Goal: Task Accomplishment & Management: Manage account settings

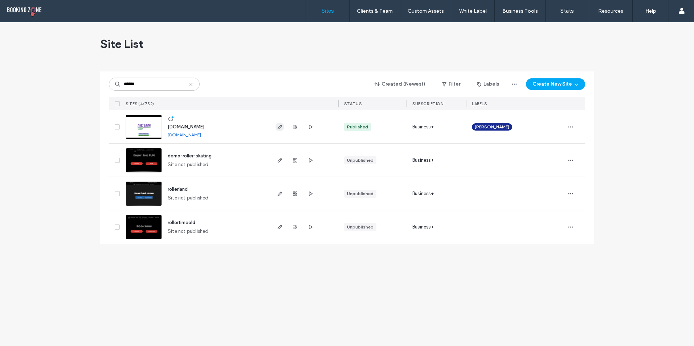
type input "******"
click at [279, 126] on icon "button" at bounding box center [280, 127] width 6 height 6
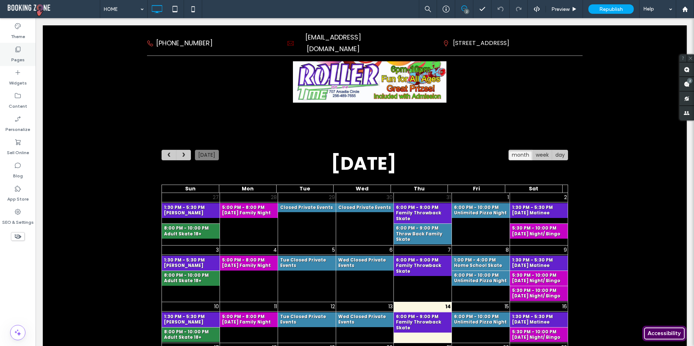
click at [13, 55] on label "Pages" at bounding box center [17, 58] width 13 height 10
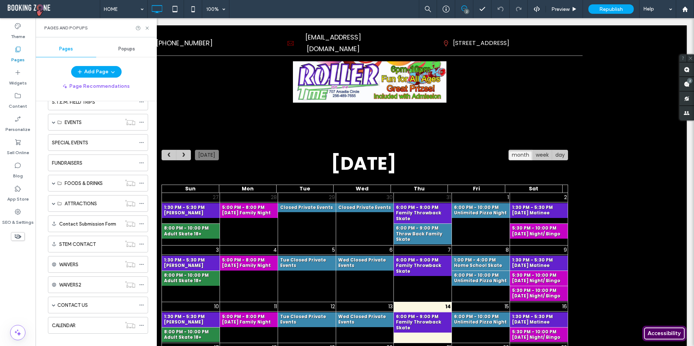
scroll to position [107, 0]
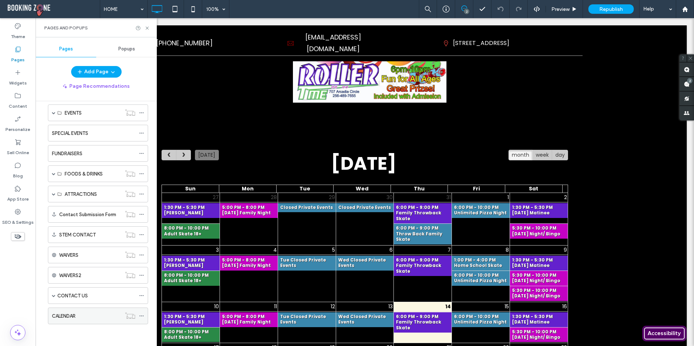
click at [76, 315] on label "CALENDAR" at bounding box center [64, 316] width 24 height 13
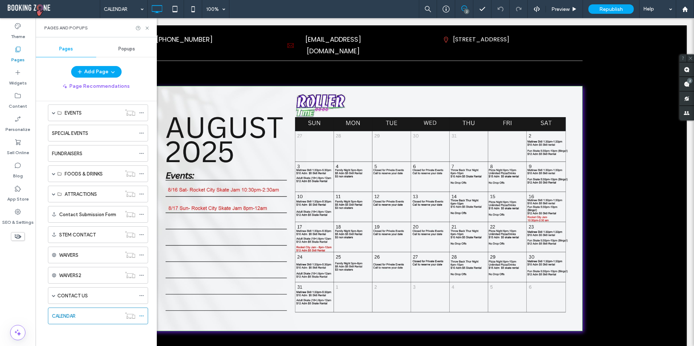
scroll to position [0, 0]
drag, startPoint x: 74, startPoint y: 317, endPoint x: 58, endPoint y: 316, distance: 16.0
click at [58, 316] on label "CALENDAR" at bounding box center [64, 316] width 24 height 13
click at [142, 316] on use at bounding box center [141, 316] width 4 height 1
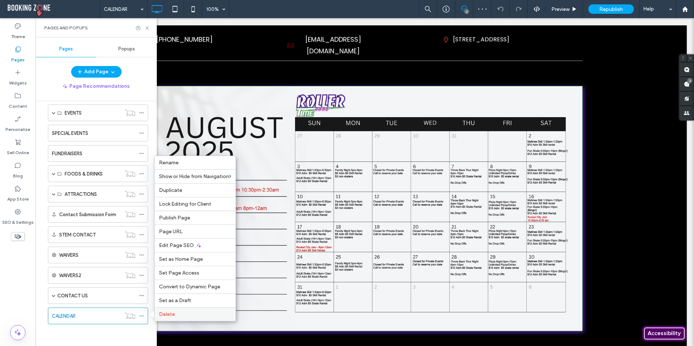
click at [172, 312] on span "Delete" at bounding box center [167, 315] width 16 height 6
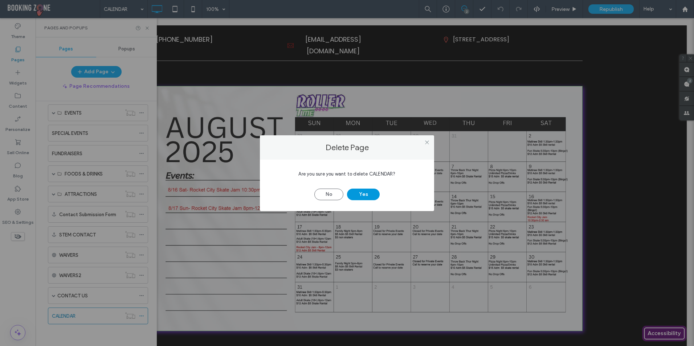
click at [363, 197] on button "Yes" at bounding box center [363, 195] width 33 height 12
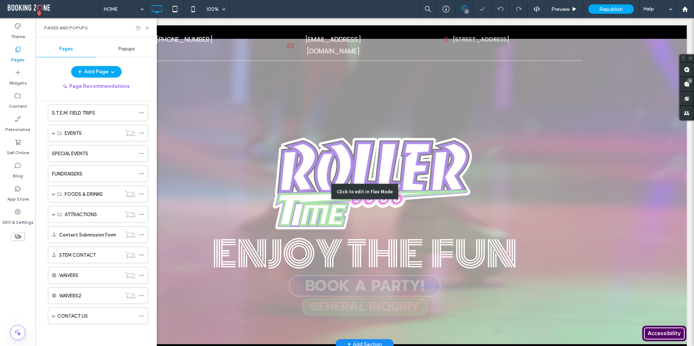
scroll to position [36, 0]
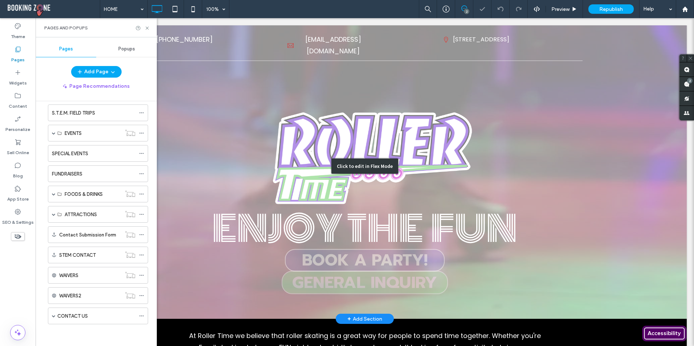
click at [254, 123] on div "Click to edit in Flex Mode" at bounding box center [365, 166] width 644 height 306
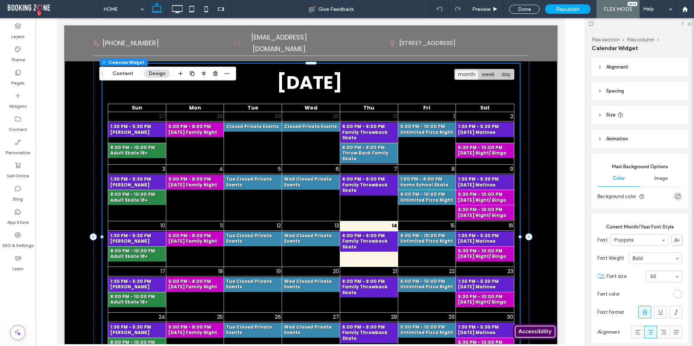
scroll to position [530, 0]
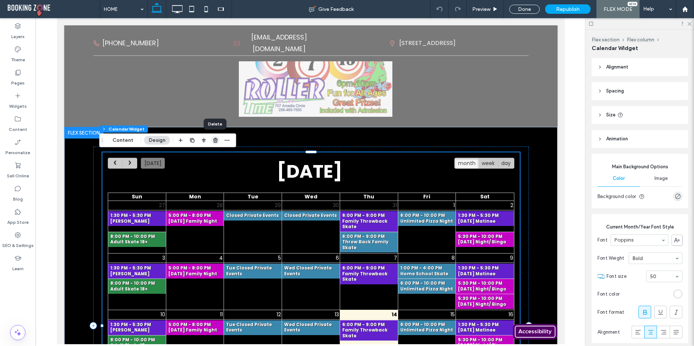
click at [217, 140] on icon "button" at bounding box center [216, 141] width 6 height 6
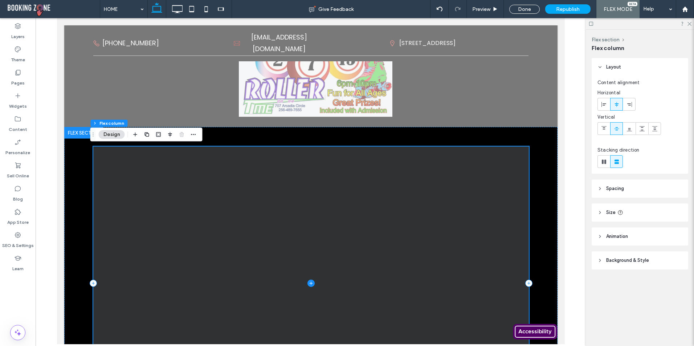
click at [307, 283] on icon at bounding box center [310, 283] width 7 height 7
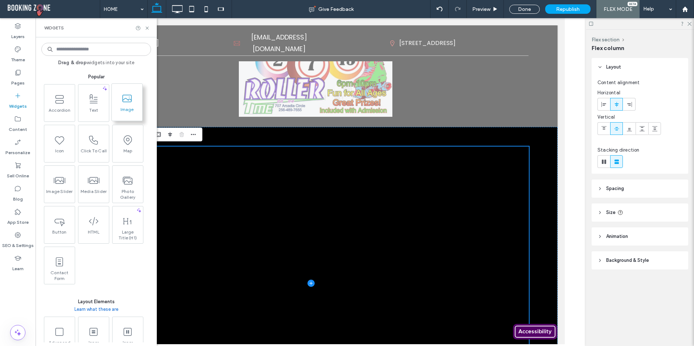
click at [125, 107] on span "Image" at bounding box center [127, 112] width 30 height 10
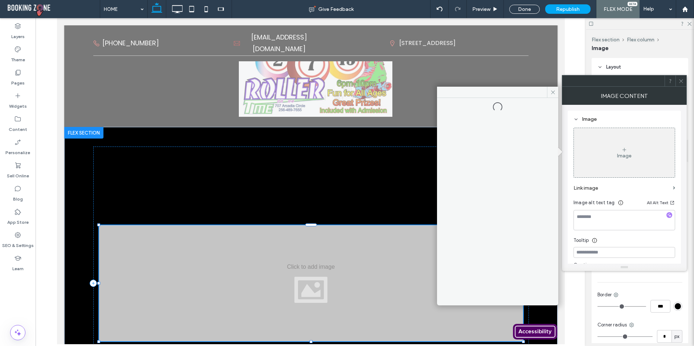
type input "*"
type input "***"
type input "**"
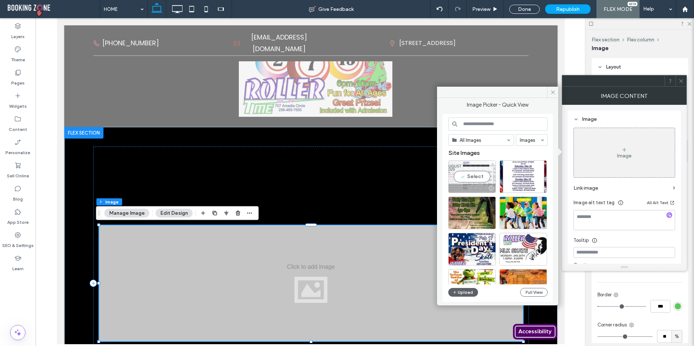
click at [465, 177] on div "Select" at bounding box center [472, 176] width 48 height 33
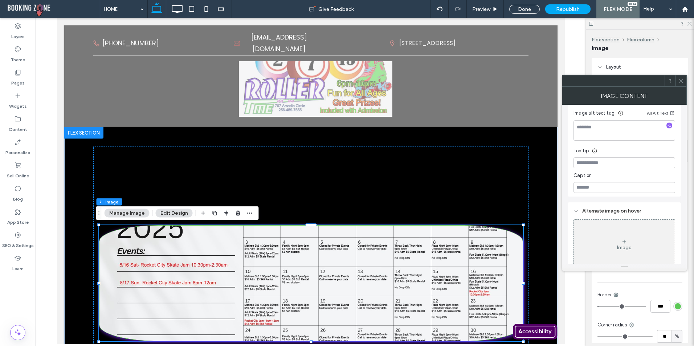
scroll to position [200, 0]
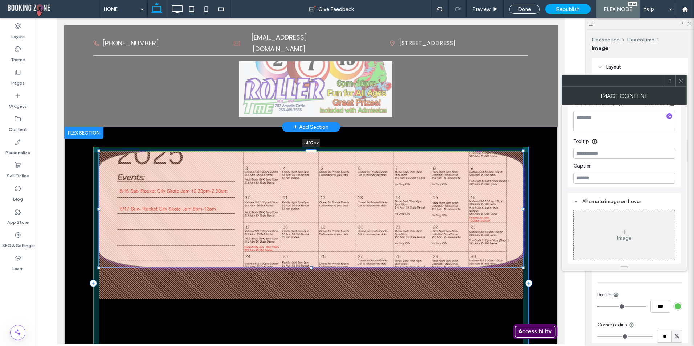
drag, startPoint x: 309, startPoint y: 224, endPoint x: 318, endPoint y: 76, distance: 148.1
click at [318, 76] on div "ENJOY THE FUN BOOK A PARTY! GENERAL INQUIRY Section Click to edit in Flex Mode …" at bounding box center [310, 193] width 493 height 1348
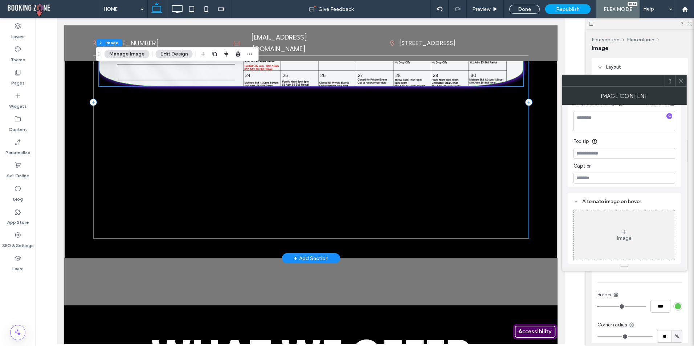
scroll to position [712, 0]
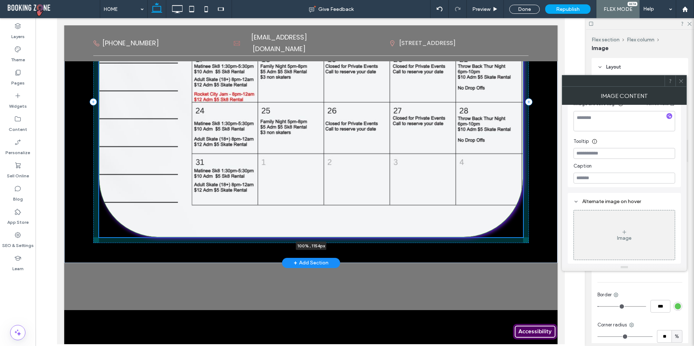
drag, startPoint x: 307, startPoint y: 85, endPoint x: 298, endPoint y: 237, distance: 152.0
click at [298, 237] on div "100% , 1154px" at bounding box center [311, 102] width 436 height 322
type input "****"
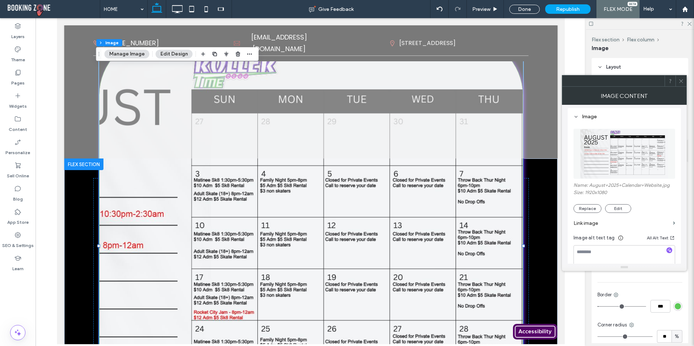
scroll to position [73, 0]
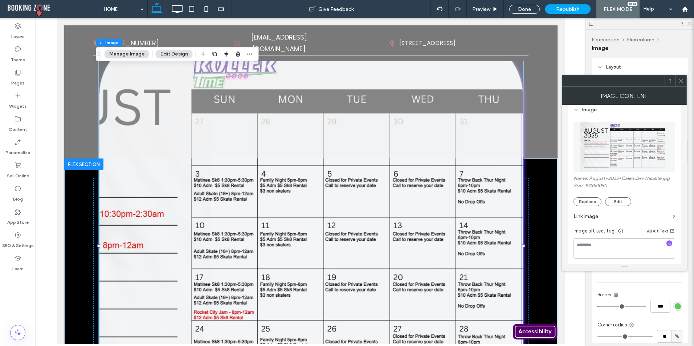
click at [683, 82] on icon at bounding box center [681, 80] width 5 height 5
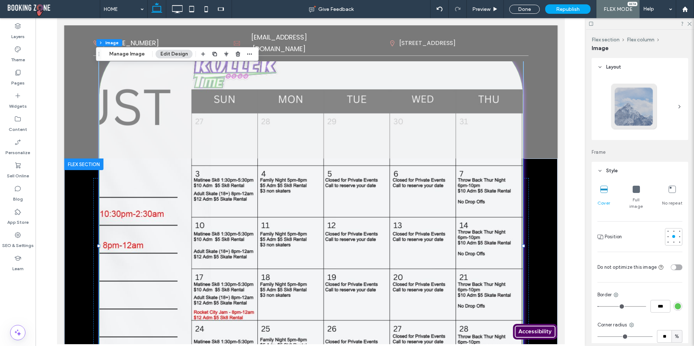
click at [635, 190] on icon at bounding box center [636, 189] width 7 height 7
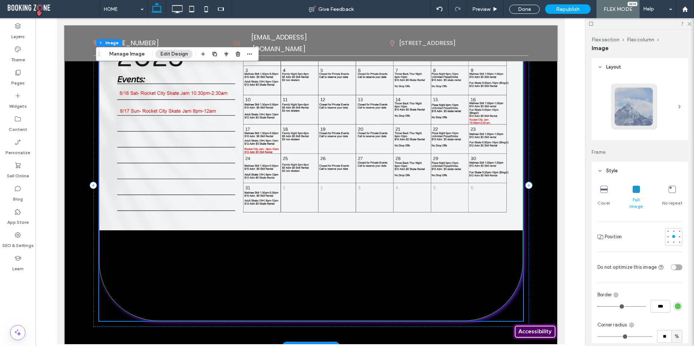
scroll to position [644, 0]
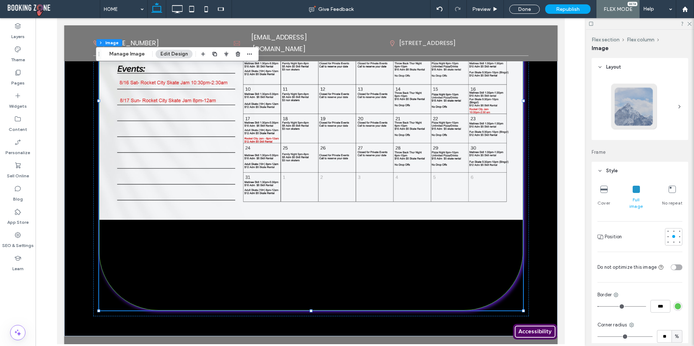
click at [677, 265] on div "toggle" at bounding box center [677, 268] width 12 height 6
drag, startPoint x: 677, startPoint y: 261, endPoint x: 673, endPoint y: 261, distance: 4.0
click at [677, 265] on div "toggle" at bounding box center [679, 267] width 5 height 5
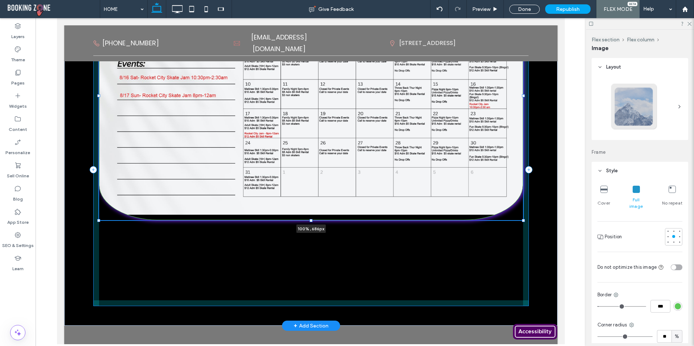
drag, startPoint x: 309, startPoint y: 312, endPoint x: 314, endPoint y: 225, distance: 86.2
click at [305, 226] on div "100% , 686px" at bounding box center [311, 169] width 436 height 313
type input "***"
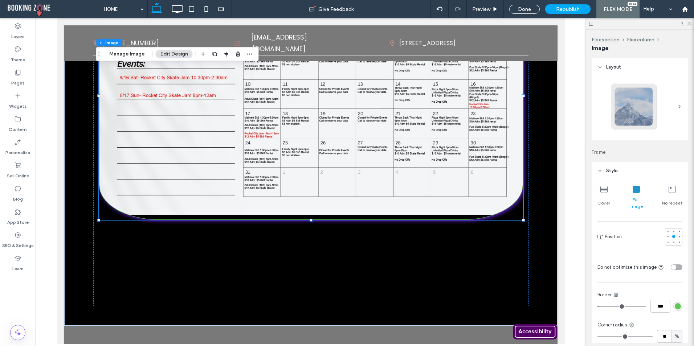
click at [638, 110] on div at bounding box center [634, 107] width 48 height 48
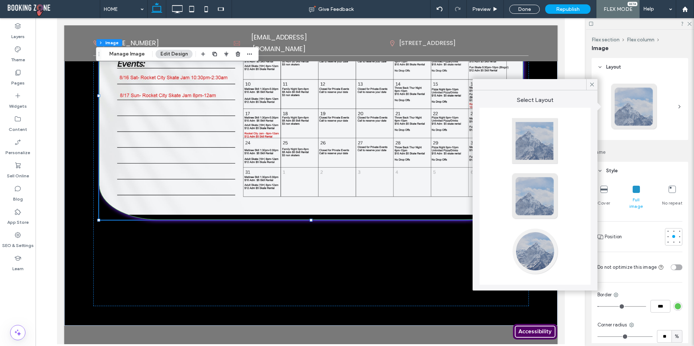
click at [530, 148] on div at bounding box center [535, 141] width 48 height 48
type input "*"
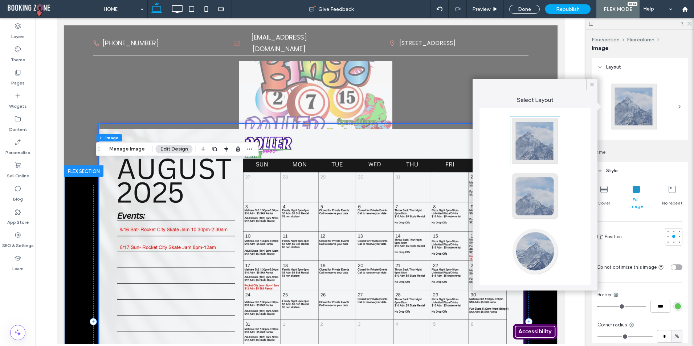
scroll to position [499, 0]
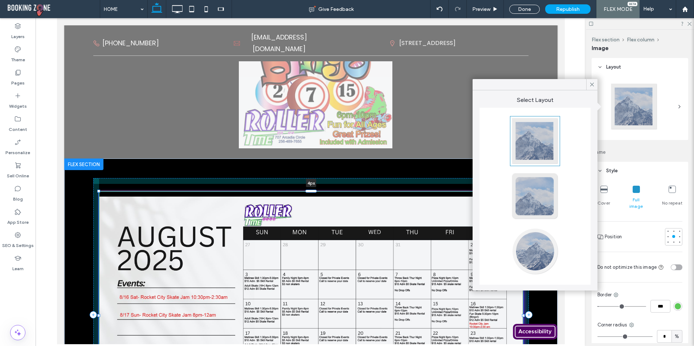
drag, startPoint x: 308, startPoint y: 117, endPoint x: 295, endPoint y: 266, distance: 149.8
click at [295, 266] on div "4px" at bounding box center [311, 315] width 436 height 313
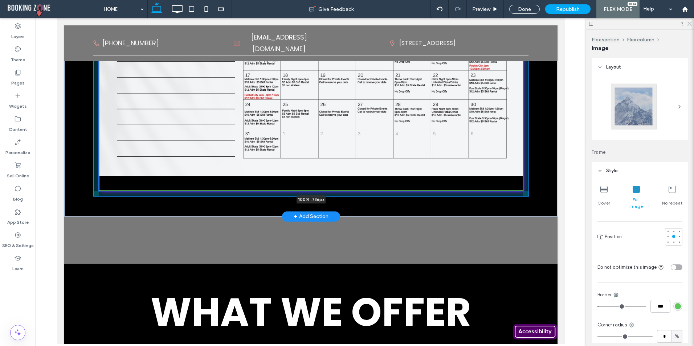
scroll to position [753, 0]
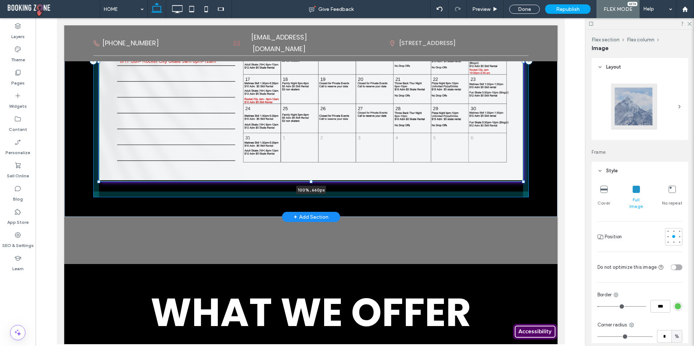
drag, startPoint x: 306, startPoint y: 187, endPoint x: 376, endPoint y: 184, distance: 69.7
click at [319, 182] on div "100% , 660px" at bounding box center [311, 61] width 436 height 313
type input "***"
drag, startPoint x: 521, startPoint y: 181, endPoint x: 544, endPoint y: 181, distance: 22.9
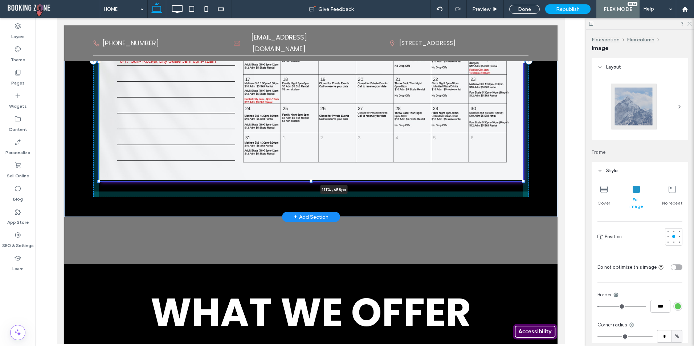
click at [544, 181] on div "111% , 658px" at bounding box center [310, 61] width 493 height 313
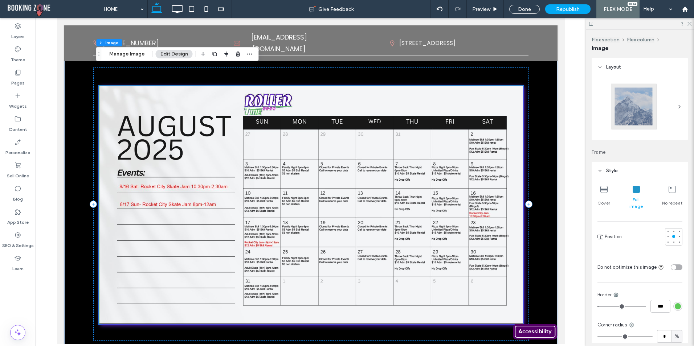
scroll to position [608, 0]
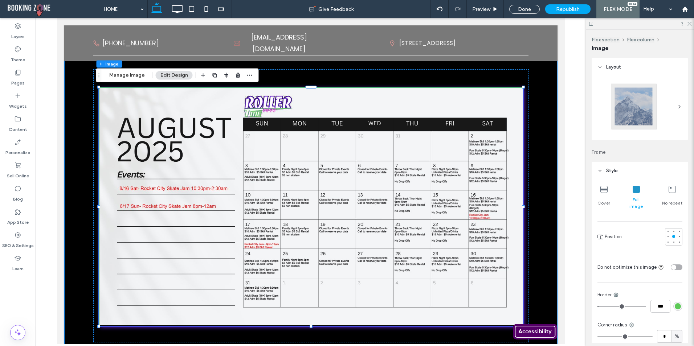
click at [531, 172] on div "111% , 658px" at bounding box center [310, 206] width 493 height 313
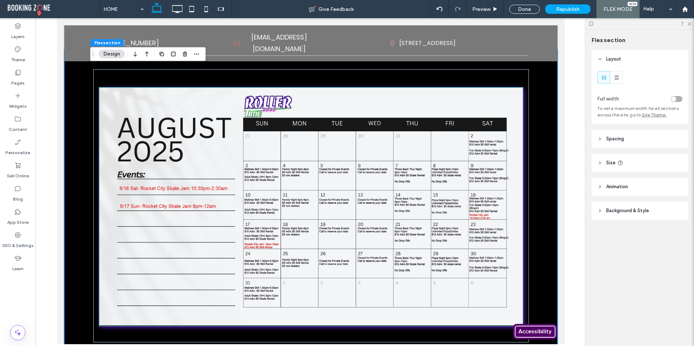
click at [462, 179] on img at bounding box center [311, 207] width 424 height 239
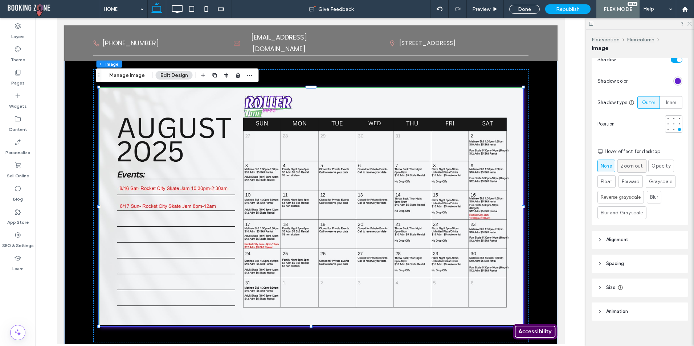
scroll to position [309, 0]
click at [141, 74] on button "Manage Image" at bounding box center [127, 75] width 45 height 9
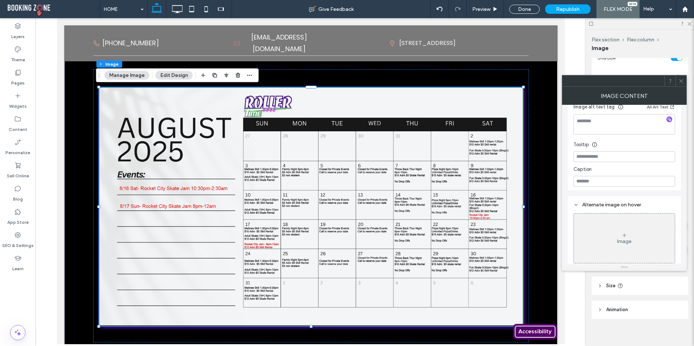
scroll to position [200, 0]
click at [615, 229] on div "Image" at bounding box center [624, 235] width 101 height 48
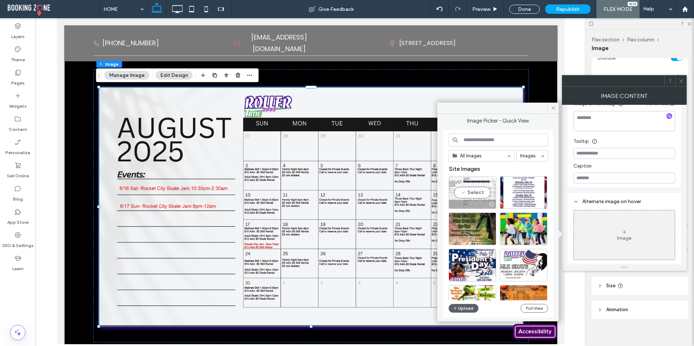
click at [473, 193] on div "Select" at bounding box center [473, 192] width 48 height 33
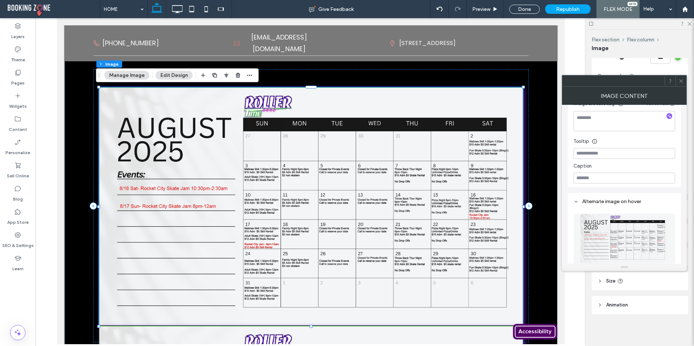
scroll to position [244, 0]
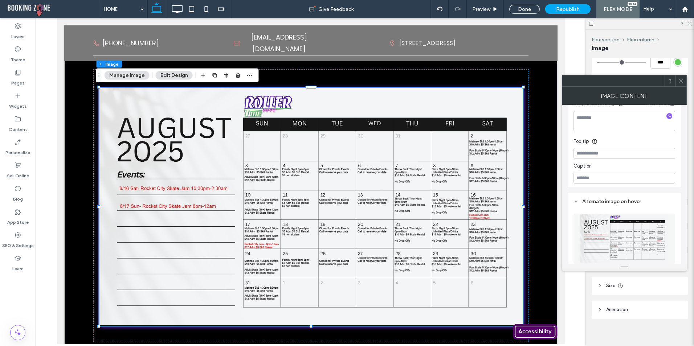
click at [643, 232] on img at bounding box center [624, 239] width 89 height 50
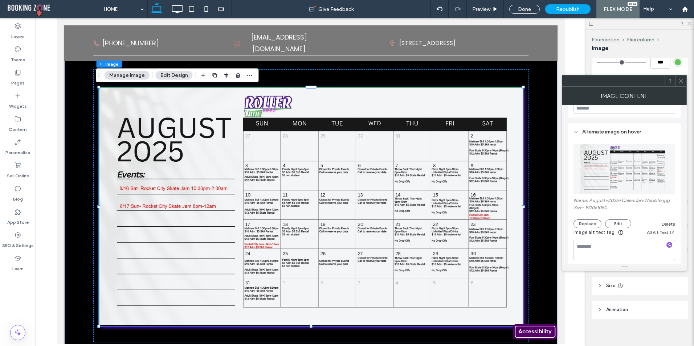
scroll to position [273, 0]
click at [664, 221] on div "Delete" at bounding box center [668, 221] width 13 height 5
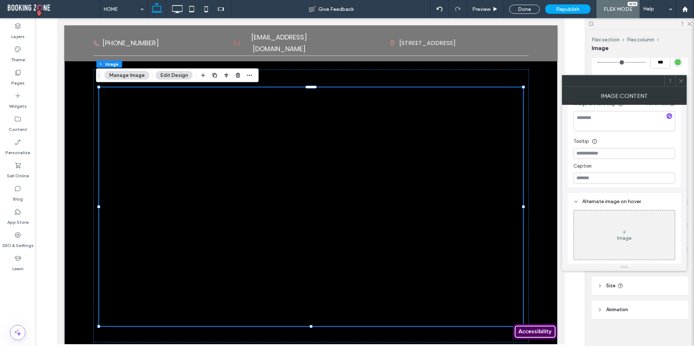
scroll to position [309, 0]
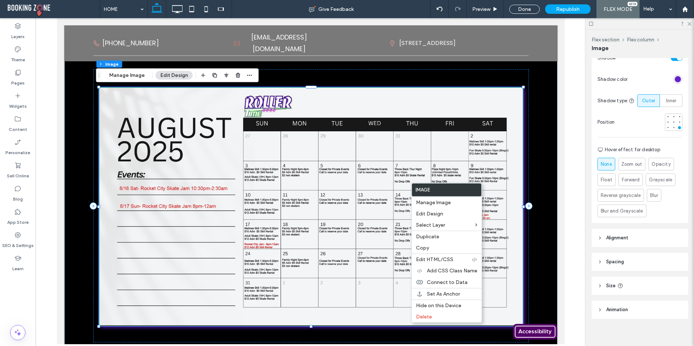
click at [435, 137] on img at bounding box center [311, 207] width 424 height 239
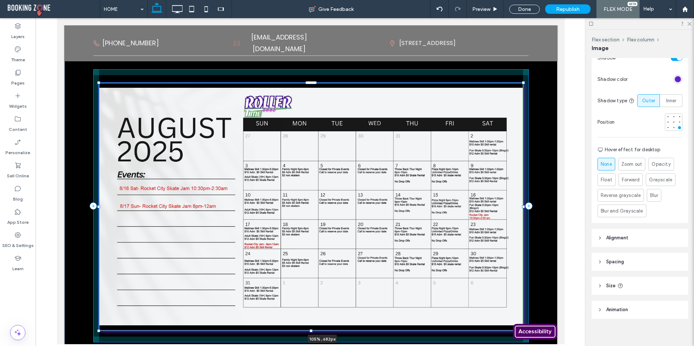
drag, startPoint x: 521, startPoint y: 88, endPoint x: 532, endPoint y: 84, distance: 12.1
click at [532, 84] on div "105% , 682px" at bounding box center [310, 206] width 493 height 313
type input "***"
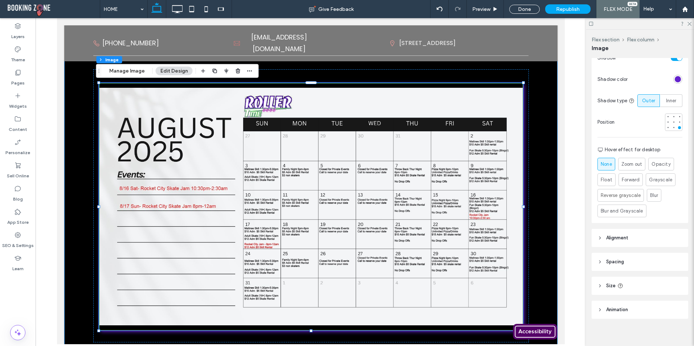
click at [531, 88] on div "105% , 682px" at bounding box center [310, 206] width 493 height 313
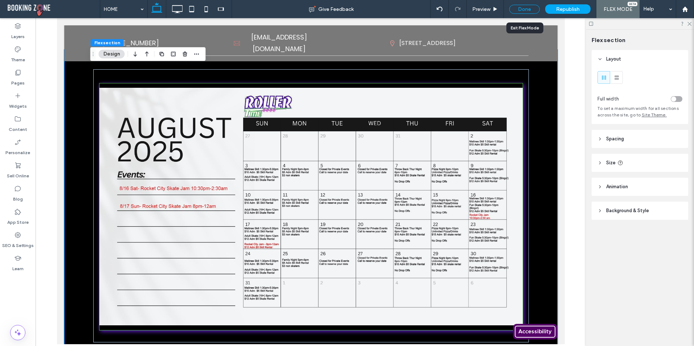
click at [531, 9] on div "Done" at bounding box center [524, 9] width 30 height 9
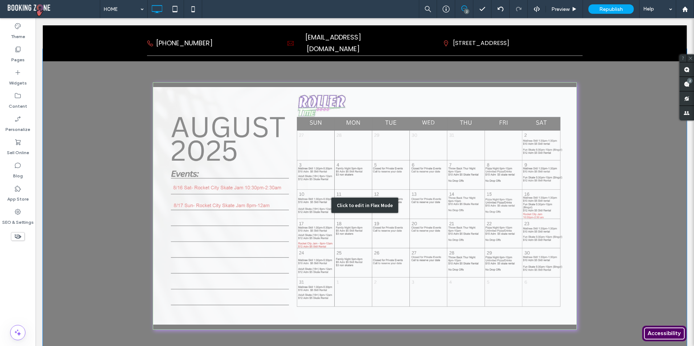
scroll to position [608, 0]
click at [568, 93] on div "Click to edit in Flex Mode" at bounding box center [365, 206] width 644 height 313
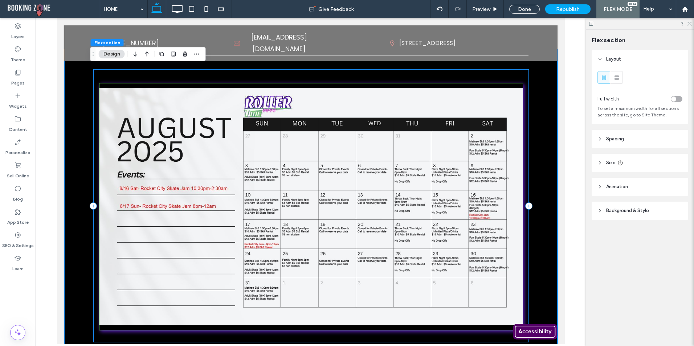
click at [520, 84] on div at bounding box center [311, 205] width 436 height 273
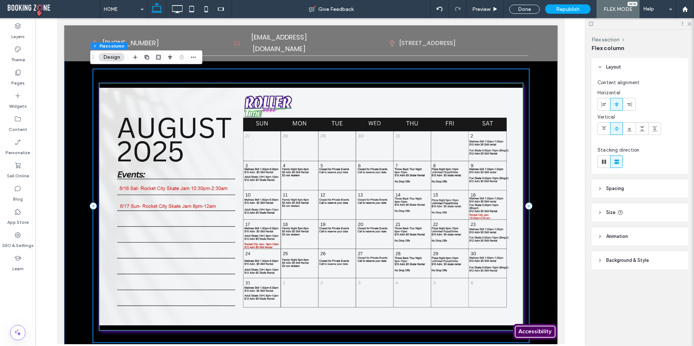
click at [518, 86] on img at bounding box center [311, 207] width 424 height 248
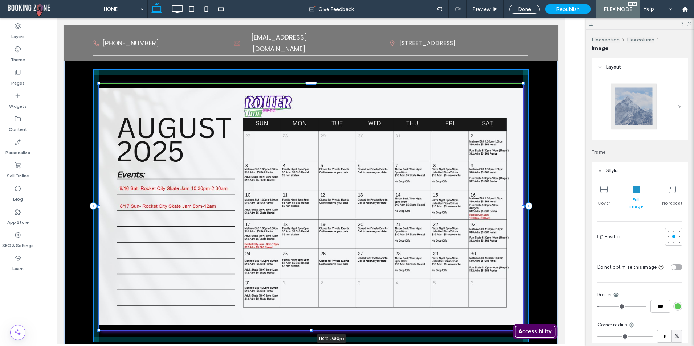
drag, startPoint x: 521, startPoint y: 83, endPoint x: 541, endPoint y: 85, distance: 20.4
click at [541, 84] on div "110% , 680px" at bounding box center [310, 206] width 493 height 313
type input "***"
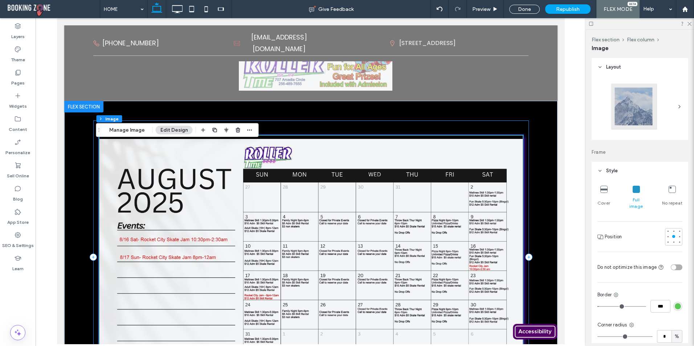
scroll to position [535, 0]
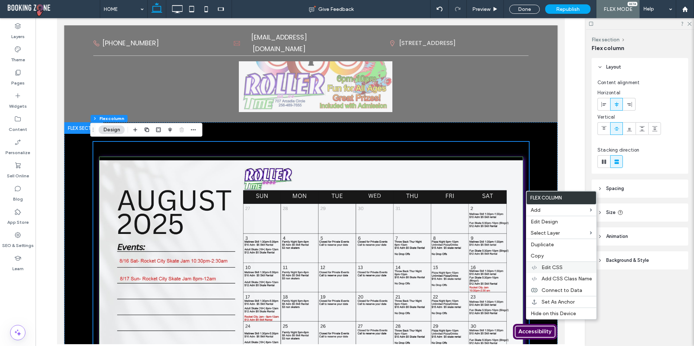
click at [554, 268] on span "Edit CSS" at bounding box center [552, 268] width 21 height 6
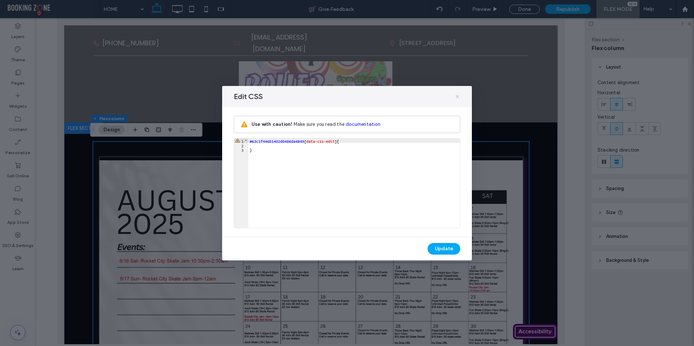
click at [459, 97] on icon at bounding box center [458, 97] width 6 height 6
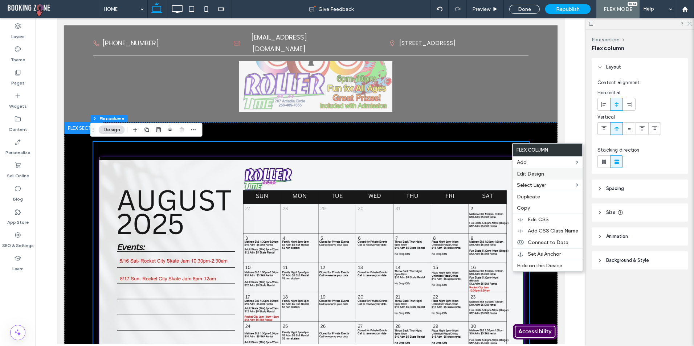
click at [531, 173] on span "Edit Design" at bounding box center [530, 174] width 27 height 6
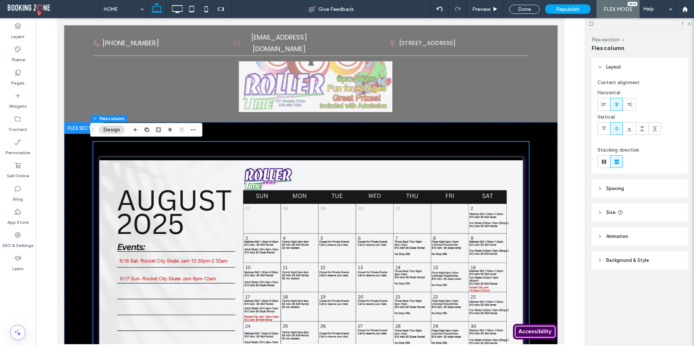
click at [605, 189] on header "Spacing" at bounding box center [640, 189] width 97 height 18
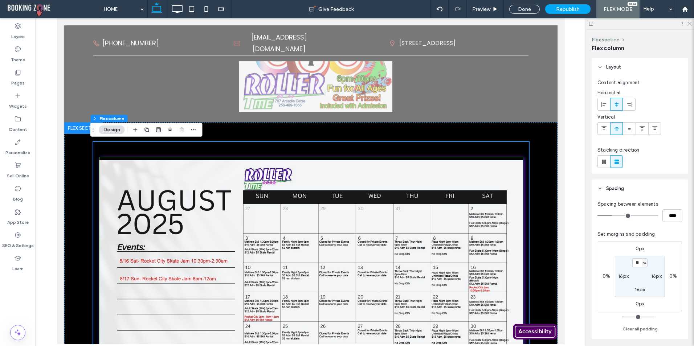
click at [630, 289] on section "** px 16px 16px 16px" at bounding box center [640, 276] width 50 height 41
click at [639, 289] on label "16px" at bounding box center [640, 290] width 11 height 6
type input "**"
type input "*"
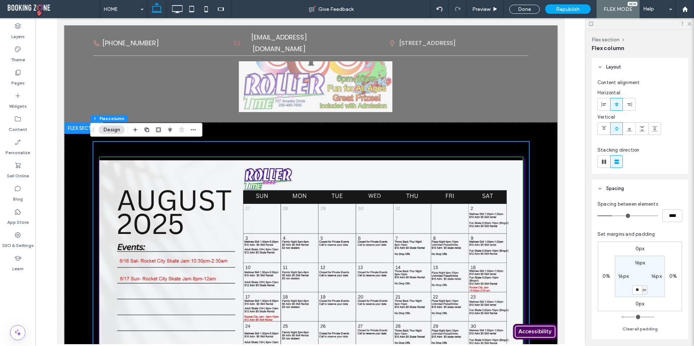
type input "*"
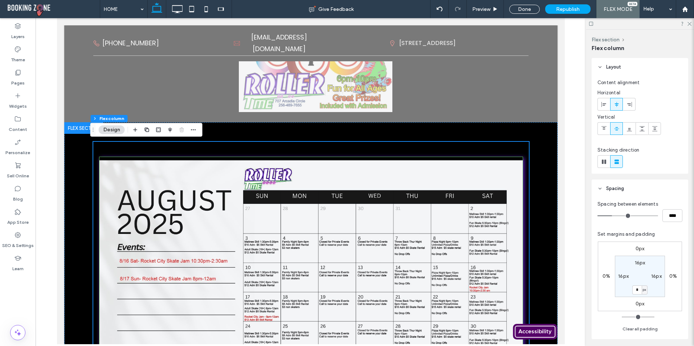
drag, startPoint x: 624, startPoint y: 317, endPoint x: 614, endPoint y: 317, distance: 10.5
click at [622, 317] on input "range" at bounding box center [638, 317] width 33 height 1
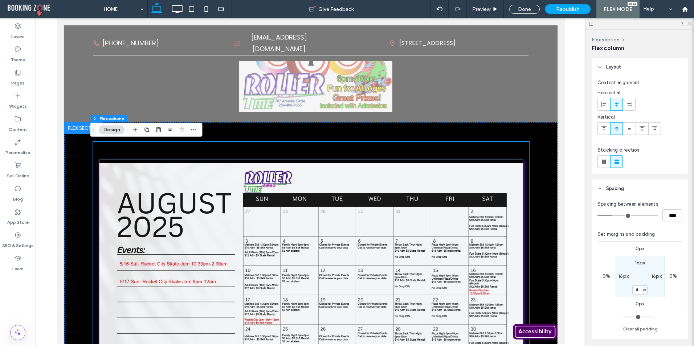
click at [621, 277] on label "16px" at bounding box center [623, 276] width 11 height 6
type input "*"
click at [622, 318] on input "range" at bounding box center [638, 317] width 33 height 1
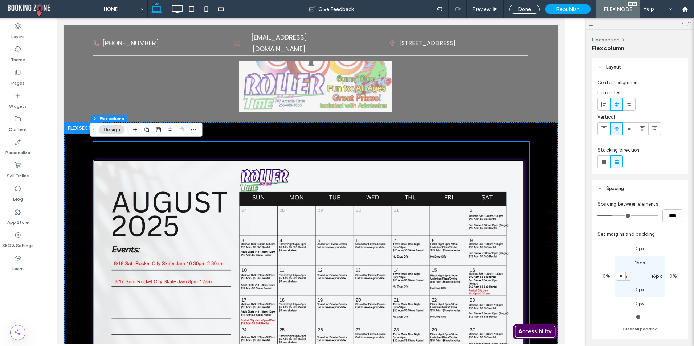
click at [639, 261] on label "16px" at bounding box center [640, 263] width 11 height 6
type input "*"
drag, startPoint x: 619, startPoint y: 316, endPoint x: 606, endPoint y: 317, distance: 13.5
click at [622, 317] on input "range" at bounding box center [638, 317] width 33 height 1
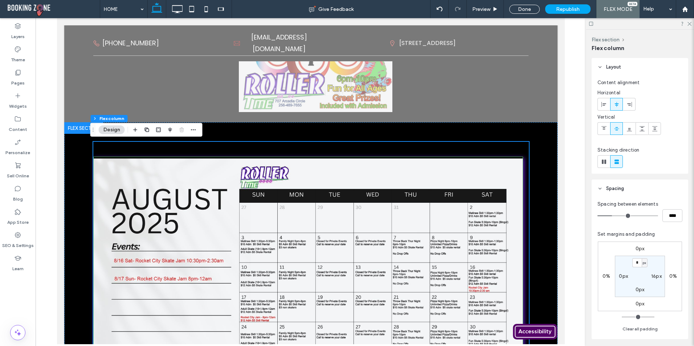
click at [656, 279] on label "16px" at bounding box center [656, 276] width 11 height 6
type input "**"
type input "*"
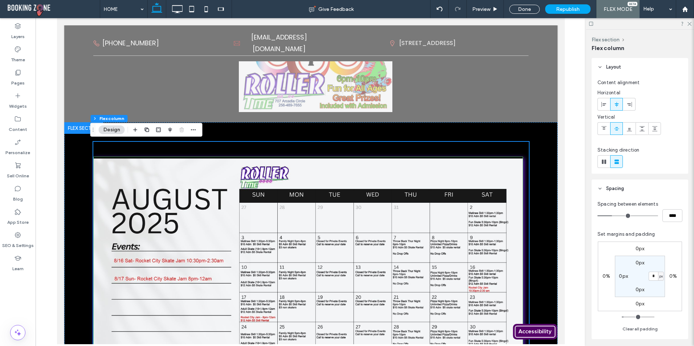
type input "*"
drag, startPoint x: 614, startPoint y: 316, endPoint x: 601, endPoint y: 316, distance: 13.8
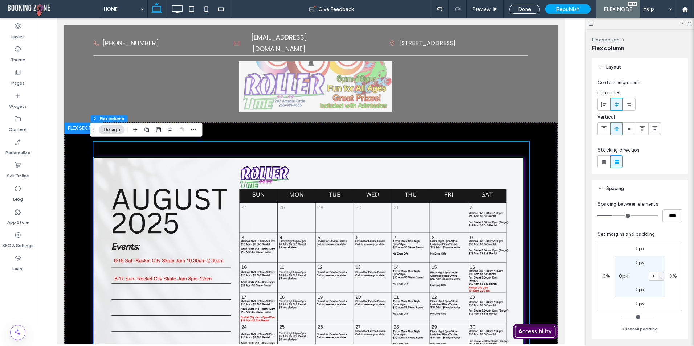
type input "*"
click at [622, 317] on input "range" at bounding box center [638, 317] width 33 height 1
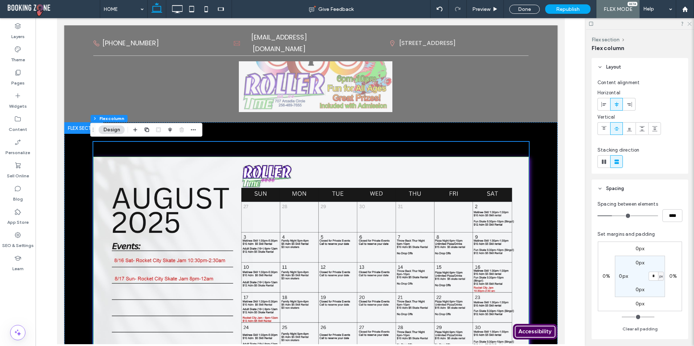
click at [690, 23] on icon at bounding box center [689, 23] width 5 height 5
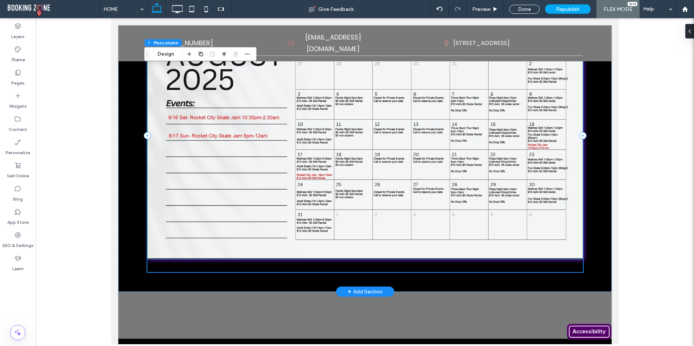
scroll to position [680, 0]
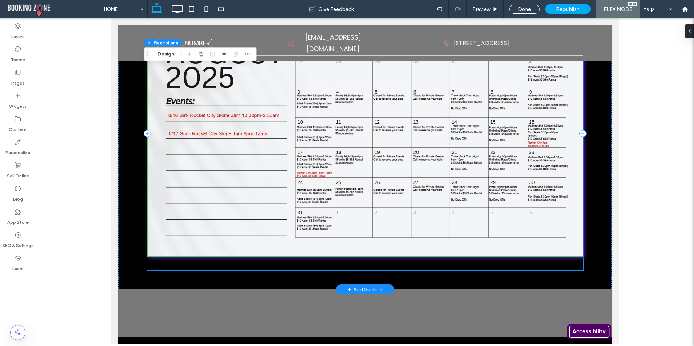
click at [572, 256] on img at bounding box center [365, 134] width 436 height 245
type input "*"
type input "***"
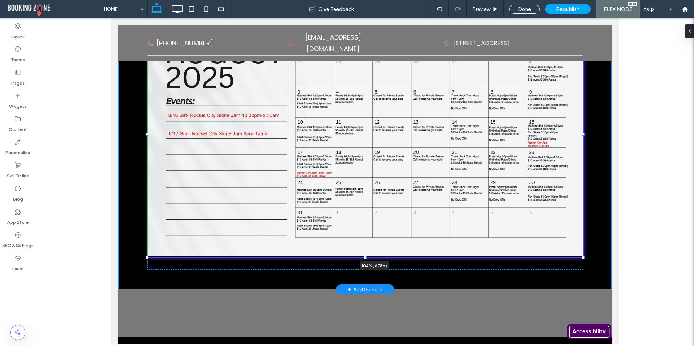
drag, startPoint x: 580, startPoint y: 258, endPoint x: 589, endPoint y: 259, distance: 9.1
click at [589, 259] on div "104% , 678px" at bounding box center [364, 133] width 493 height 313
type input "***"
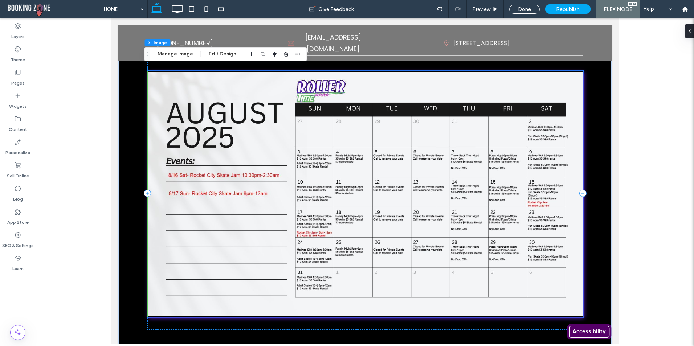
scroll to position [608, 0]
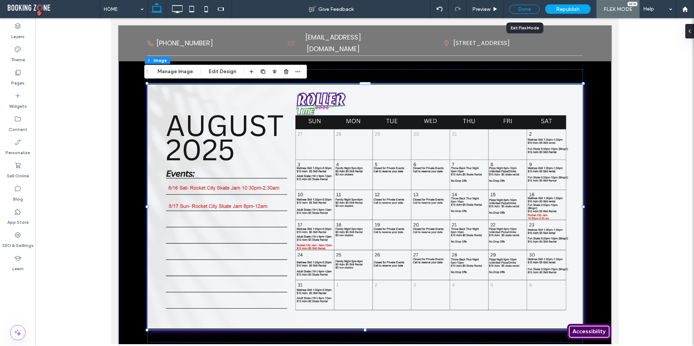
click at [534, 12] on div "Done" at bounding box center [524, 9] width 30 height 9
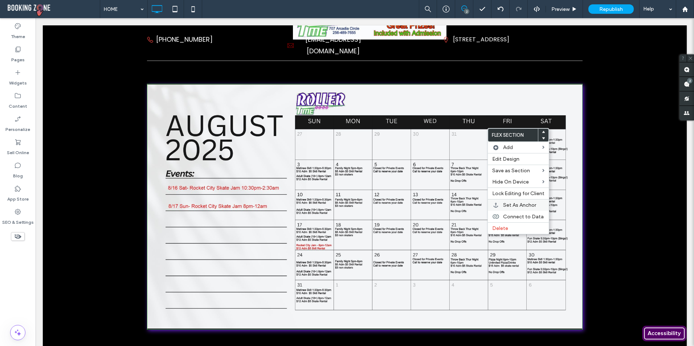
click at [508, 204] on span "Set As Anchor" at bounding box center [519, 205] width 33 height 6
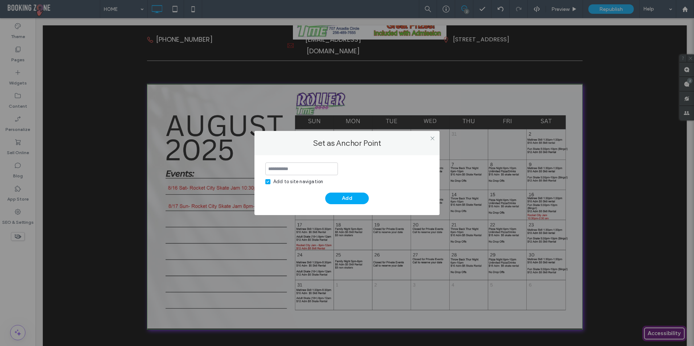
click at [324, 170] on input at bounding box center [301, 169] width 73 height 13
type input "********"
click at [349, 203] on button "Add" at bounding box center [347, 199] width 44 height 12
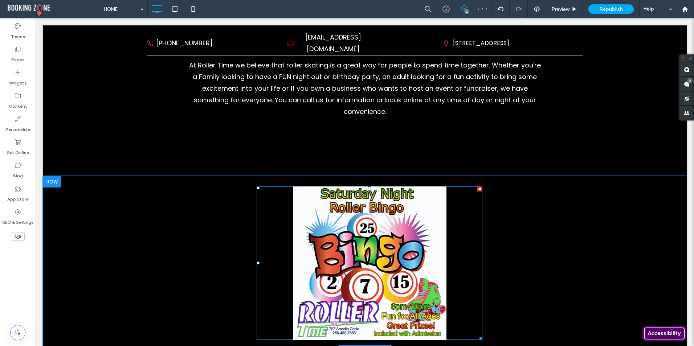
scroll to position [245, 0]
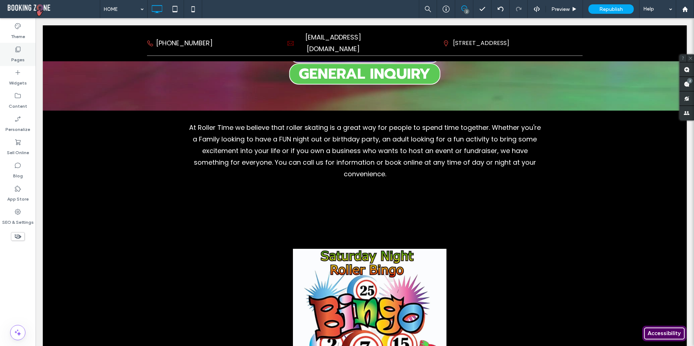
click at [19, 52] on use at bounding box center [18, 49] width 5 height 5
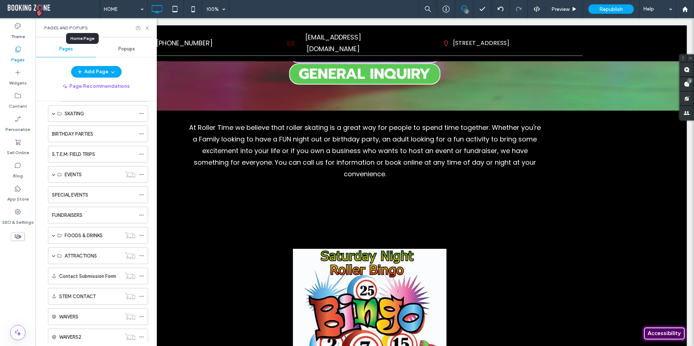
scroll to position [107, 0]
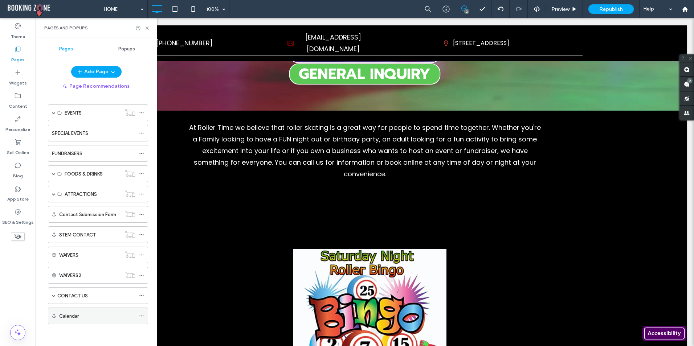
click at [143, 318] on icon at bounding box center [141, 316] width 5 height 5
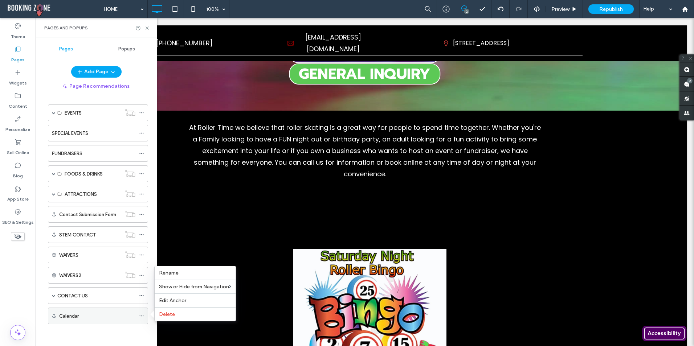
click at [73, 318] on label "Calendar" at bounding box center [69, 316] width 20 height 13
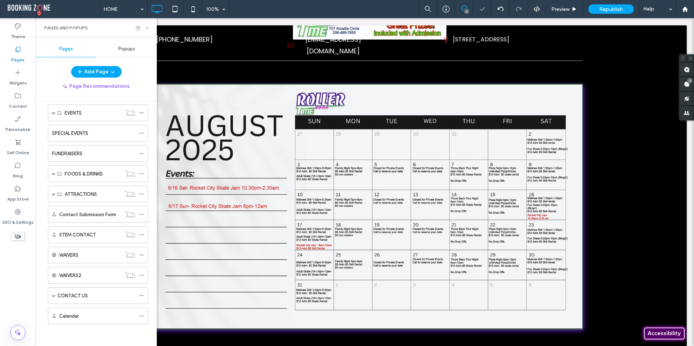
scroll to position [613, 0]
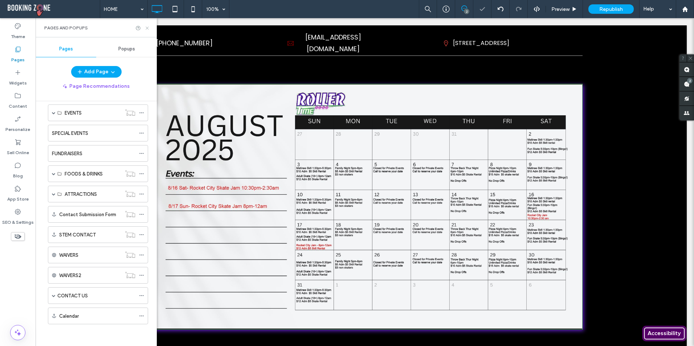
click at [149, 28] on icon at bounding box center [147, 27] width 5 height 5
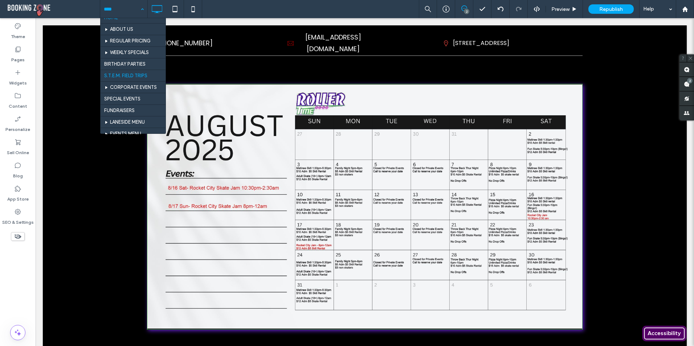
scroll to position [0, 0]
click at [135, 8] on input at bounding box center [122, 9] width 36 height 18
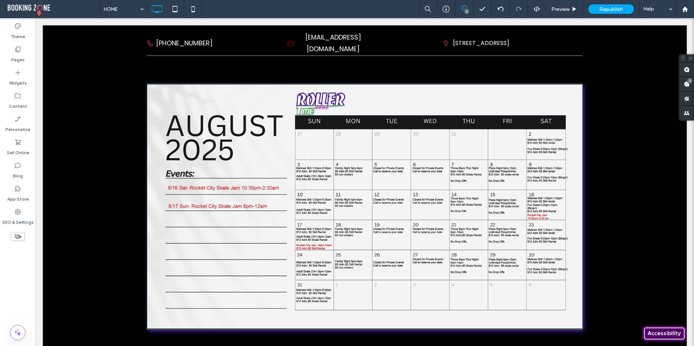
click at [141, 7] on div "HOME" at bounding box center [123, 9] width 47 height 18
click at [562, 5] on div "Preview" at bounding box center [564, 9] width 37 height 18
click at [562, 8] on span "Preview" at bounding box center [561, 9] width 18 height 6
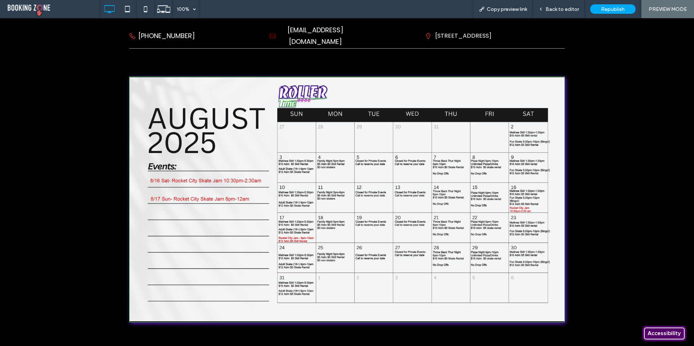
click at [562, 8] on span "Back to editor" at bounding box center [562, 9] width 33 height 6
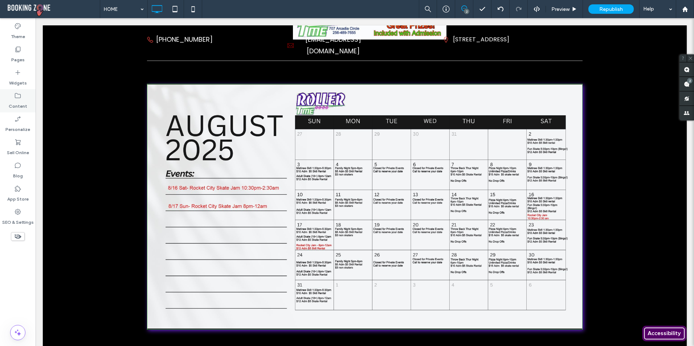
click at [23, 96] on div "Content" at bounding box center [18, 100] width 36 height 23
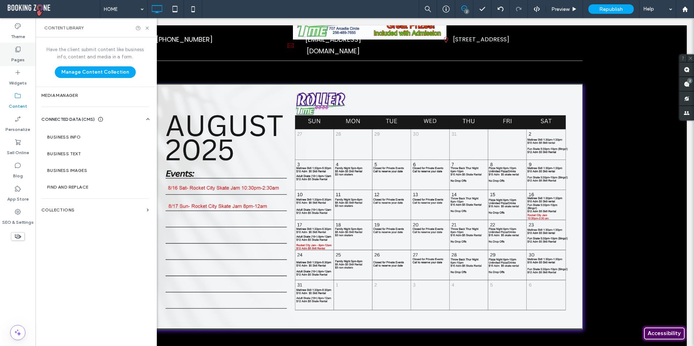
click at [21, 57] on label "Pages" at bounding box center [17, 58] width 13 height 10
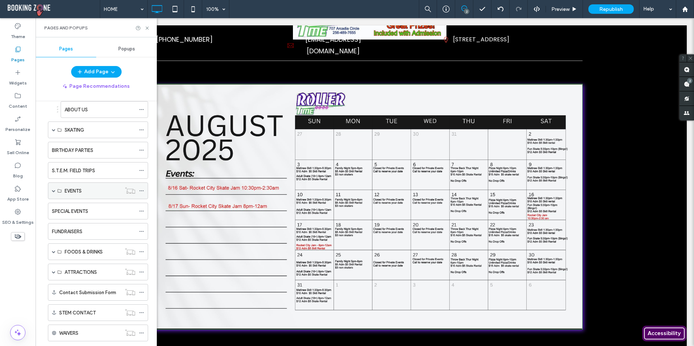
scroll to position [107, 0]
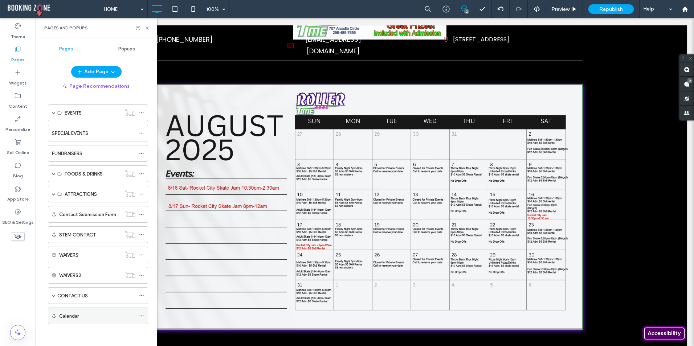
click at [72, 315] on label "Calendar" at bounding box center [69, 316] width 20 height 13
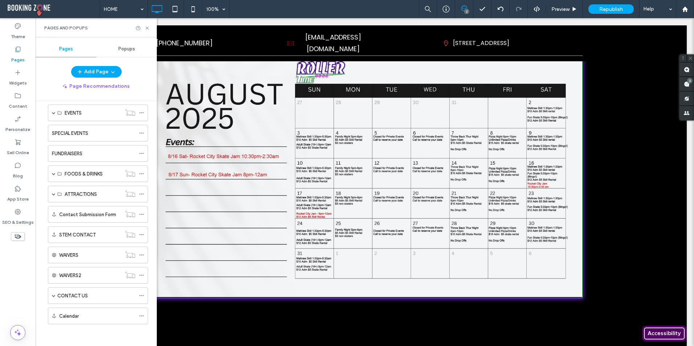
scroll to position [90, 0]
click at [138, 316] on div "Calendar" at bounding box center [98, 316] width 100 height 17
click at [142, 317] on use at bounding box center [141, 316] width 4 height 1
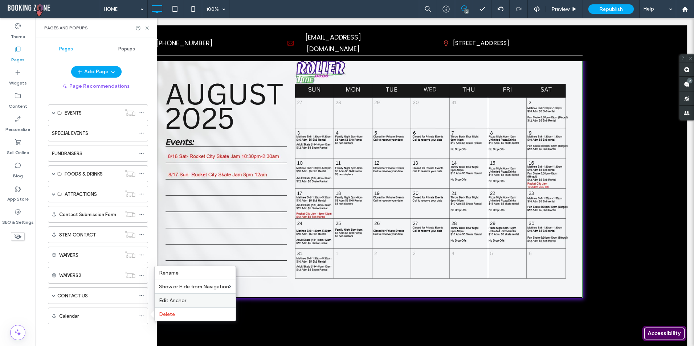
click at [175, 298] on span "Edit Anchor" at bounding box center [172, 301] width 27 height 6
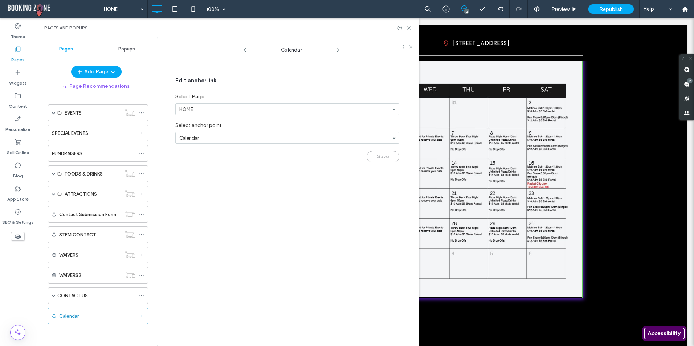
click at [410, 45] on icon at bounding box center [411, 47] width 4 height 4
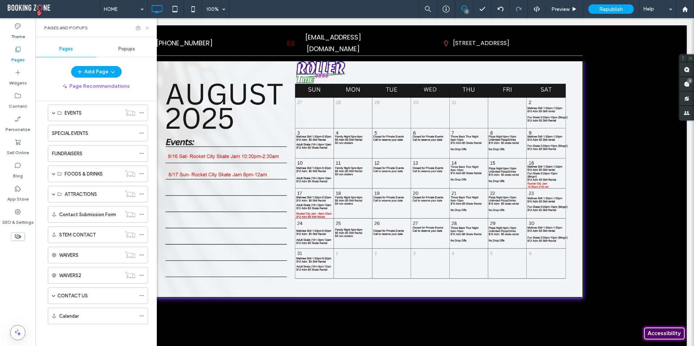
click at [148, 27] on use at bounding box center [147, 28] width 3 height 3
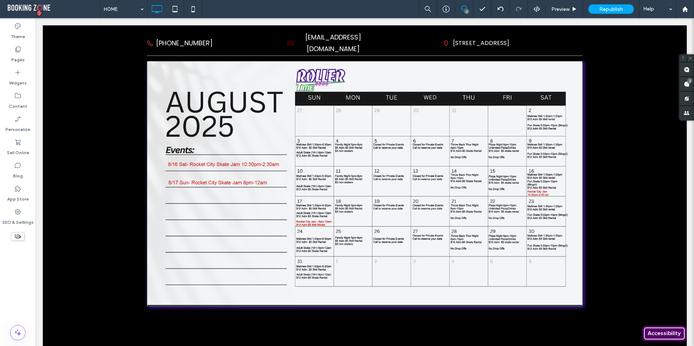
scroll to position [644, 0]
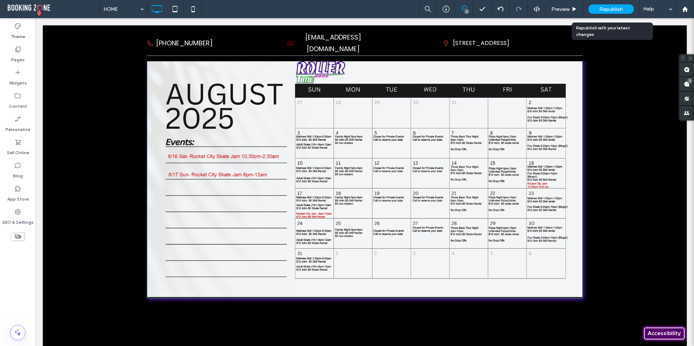
click at [605, 9] on span "Republish" at bounding box center [611, 9] width 24 height 6
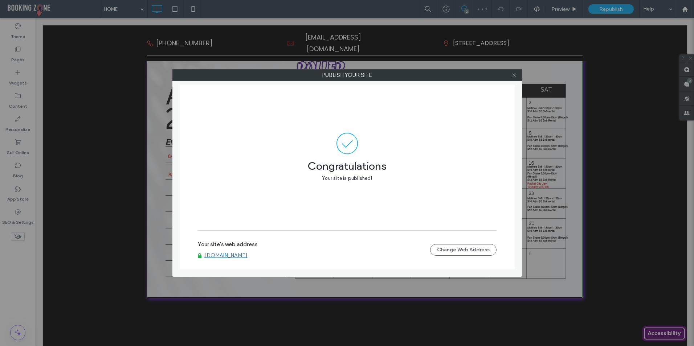
click at [514, 75] on use at bounding box center [514, 75] width 4 height 4
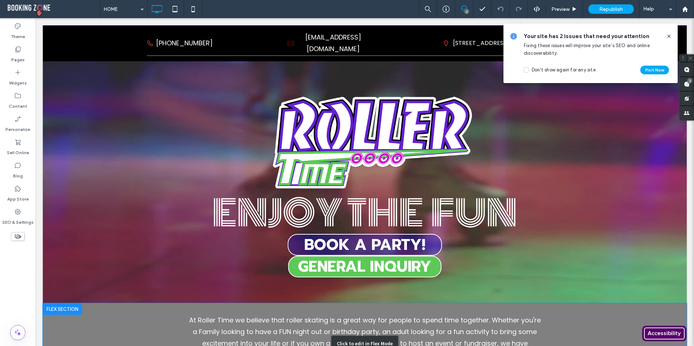
scroll to position [0, 0]
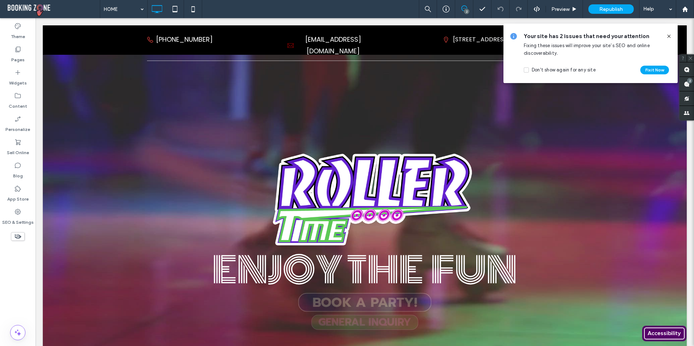
click at [667, 37] on icon at bounding box center [669, 36] width 6 height 6
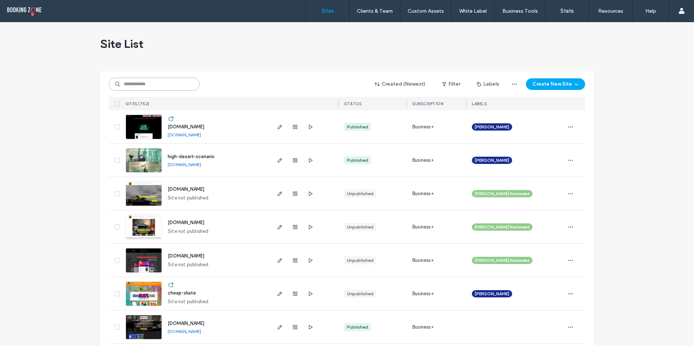
click at [156, 87] on input at bounding box center [154, 84] width 91 height 13
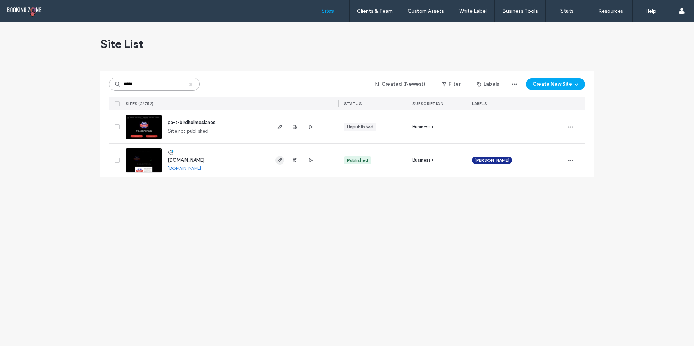
type input "*****"
click at [281, 160] on use "button" at bounding box center [280, 160] width 4 height 4
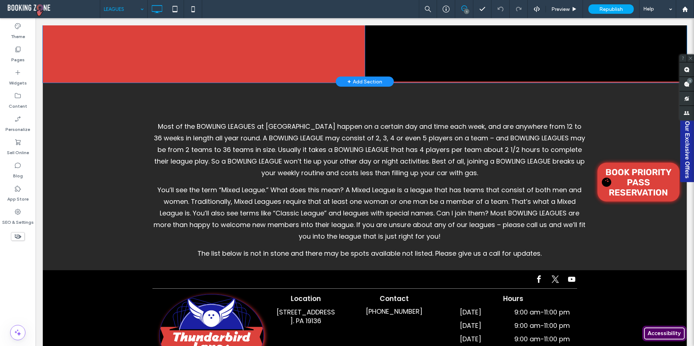
scroll to position [1380, 0]
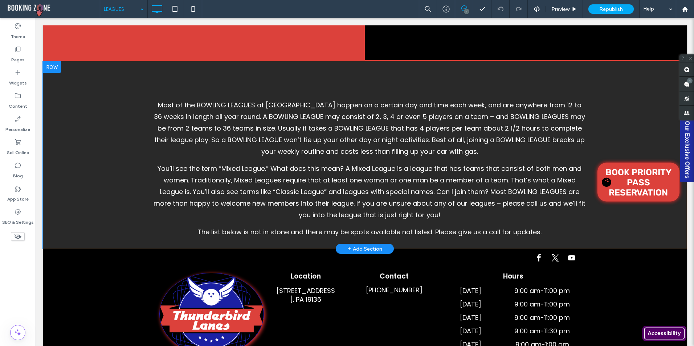
click at [101, 95] on div "Most of the BOWLING LEAGUES at Thunderbird Lanes happen on a certain day and ti…" at bounding box center [365, 155] width 644 height 188
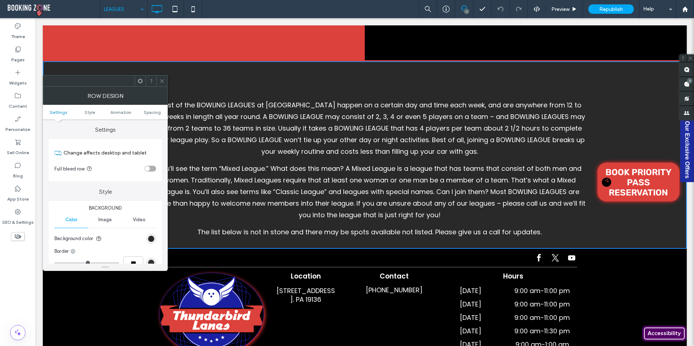
click at [97, 73] on div "Most of the BOWLING LEAGUES at Thunderbird Lanes happen on a certain day and ti…" at bounding box center [365, 155] width 644 height 188
click at [84, 70] on div "Most of the BOWLING LEAGUES at Thunderbird Lanes happen on a certain day and ti…" at bounding box center [365, 155] width 644 height 188
click at [78, 68] on div "Most of the BOWLING LEAGUES at Thunderbird Lanes happen on a certain day and ti…" at bounding box center [365, 155] width 644 height 188
click at [224, 66] on div "Most of the BOWLING LEAGUES at Thunderbird Lanes happen on a certain day and ti…" at bounding box center [365, 155] width 644 height 188
click at [165, 80] on div at bounding box center [161, 81] width 11 height 11
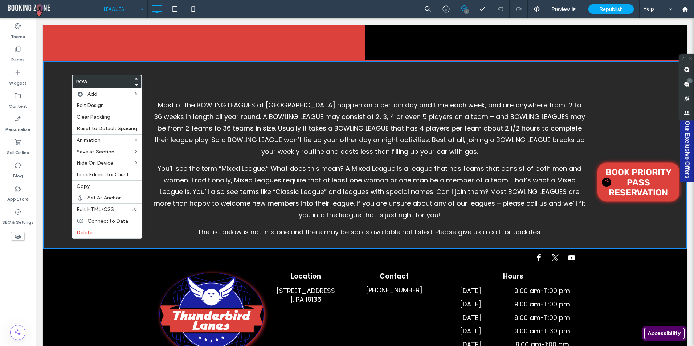
click at [135, 77] on span at bounding box center [136, 79] width 3 height 7
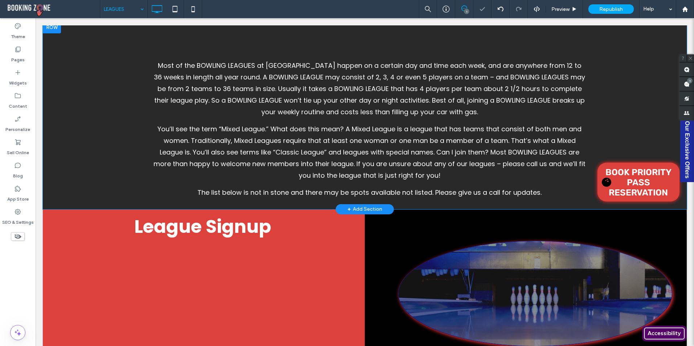
scroll to position [763, 0]
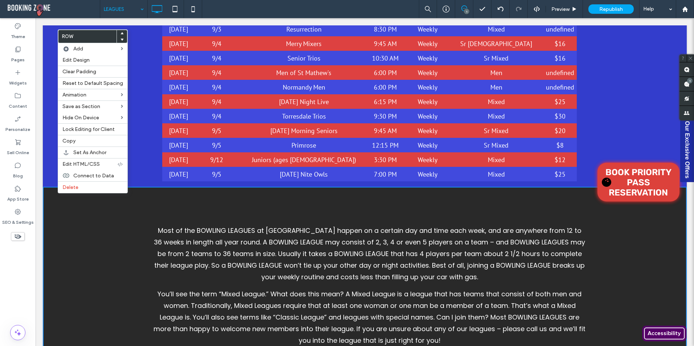
click at [121, 34] on use at bounding box center [122, 33] width 3 height 2
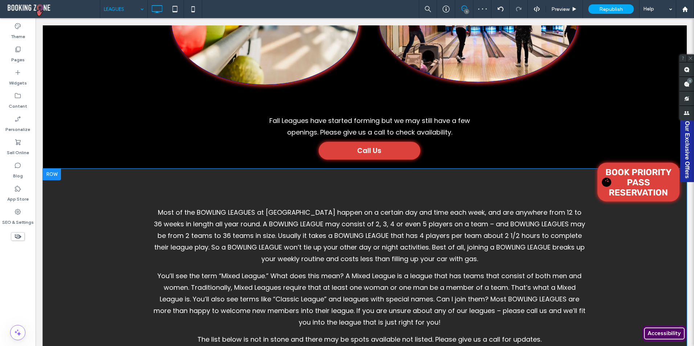
scroll to position [406, 0]
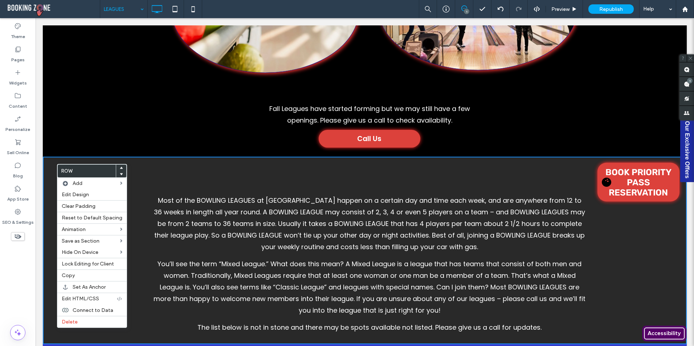
click at [120, 167] on icon at bounding box center [121, 168] width 3 height 3
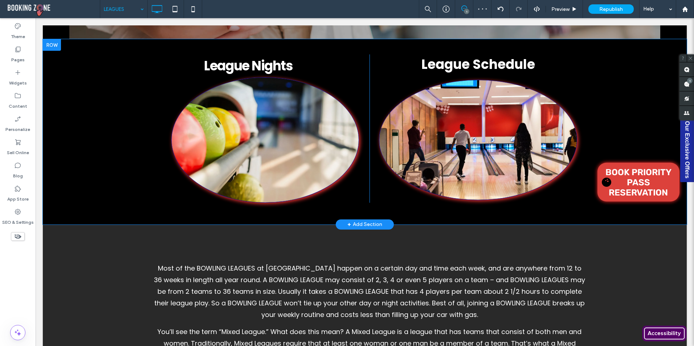
scroll to position [297, 0]
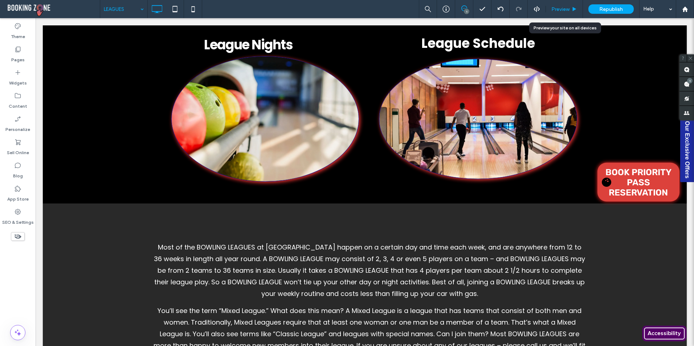
click at [559, 5] on div "Preview" at bounding box center [564, 9] width 37 height 18
click at [567, 6] on span "Preview" at bounding box center [561, 9] width 18 height 6
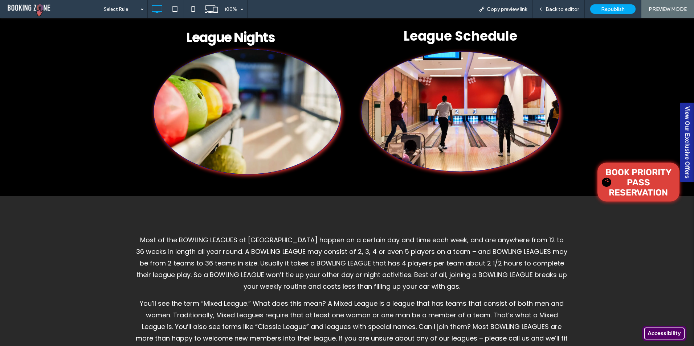
click at [292, 102] on img at bounding box center [248, 111] width 188 height 125
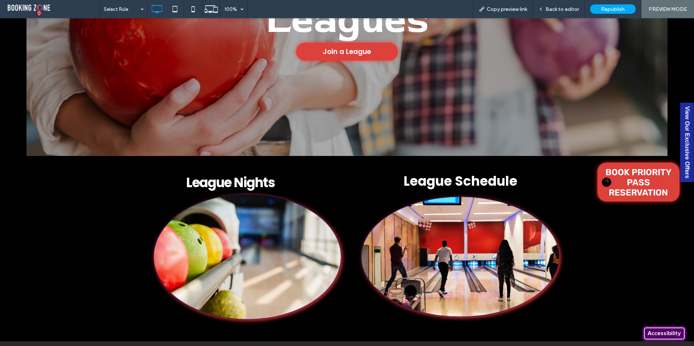
click at [229, 178] on span "League Nights" at bounding box center [230, 183] width 89 height 19
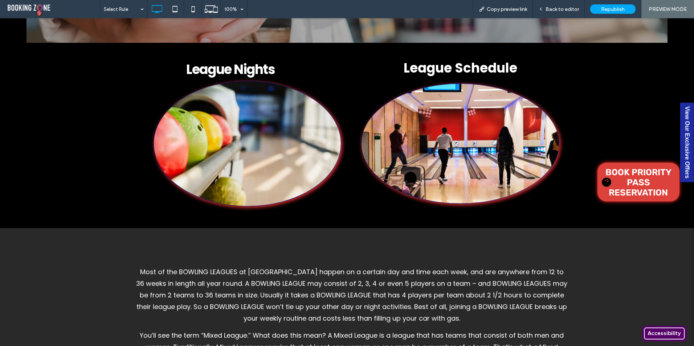
scroll to position [261, 0]
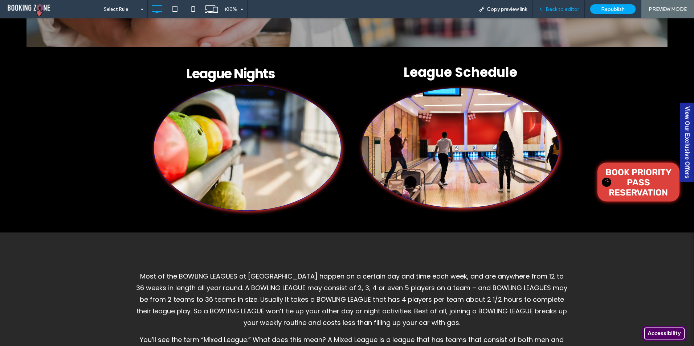
click at [552, 12] on span "Back to editor" at bounding box center [562, 9] width 33 height 6
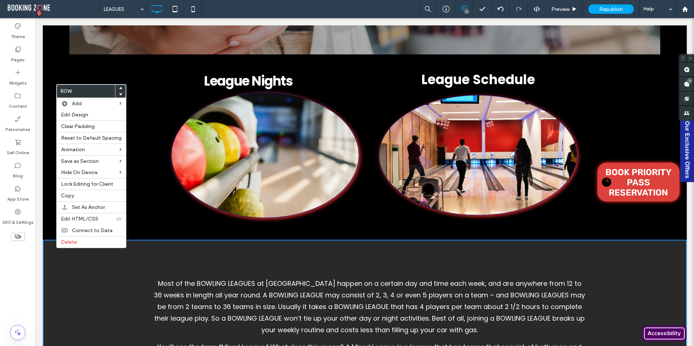
click at [119, 89] on use at bounding box center [120, 88] width 3 height 2
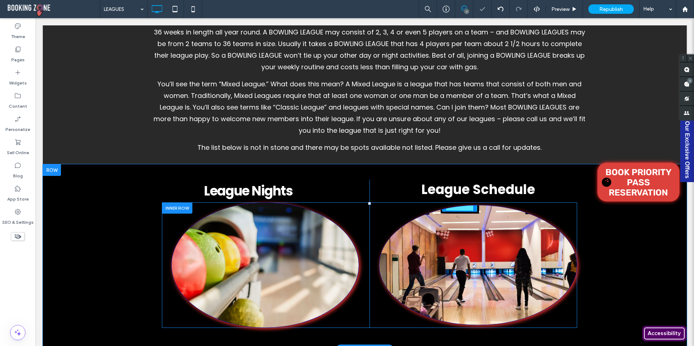
scroll to position [479, 0]
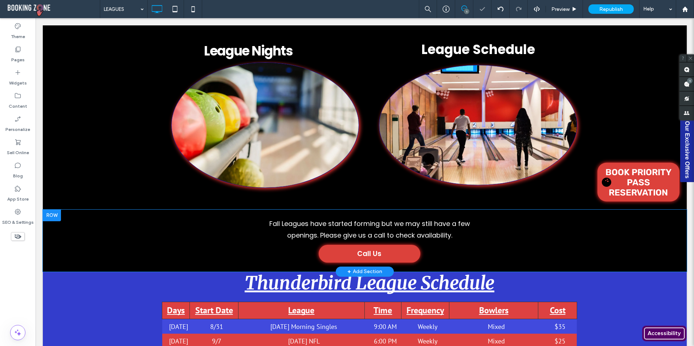
click at [156, 233] on div "Fall Leagues have started forming but we may still have a few openings. Please …" at bounding box center [364, 240] width 425 height 51
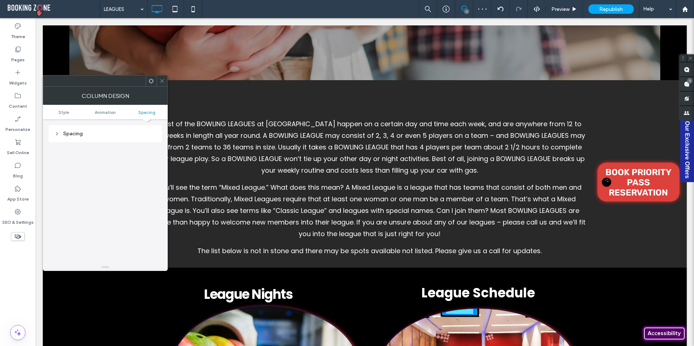
scroll to position [224, 0]
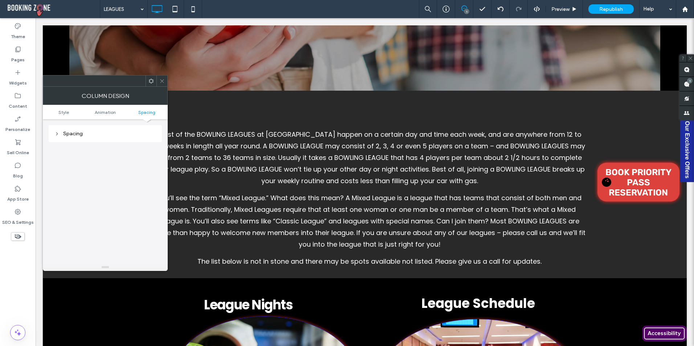
click at [327, 117] on div "Most of the BOWLING LEAGUES at Thunderbird Lanes happen on a certain day and ti…" at bounding box center [365, 185] width 644 height 188
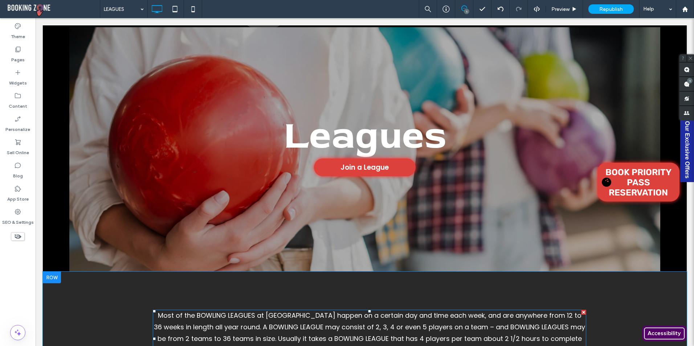
scroll to position [43, 0]
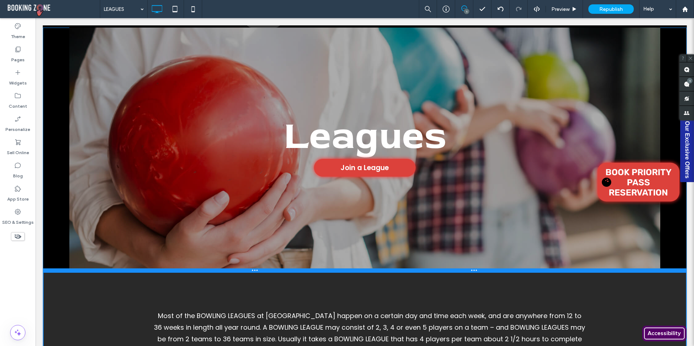
drag, startPoint x: 232, startPoint y: 272, endPoint x: 233, endPoint y: 213, distance: 58.1
click at [233, 213] on div "Leagues Join a League Click To Paste Row + Add Section" at bounding box center [365, 150] width 644 height 245
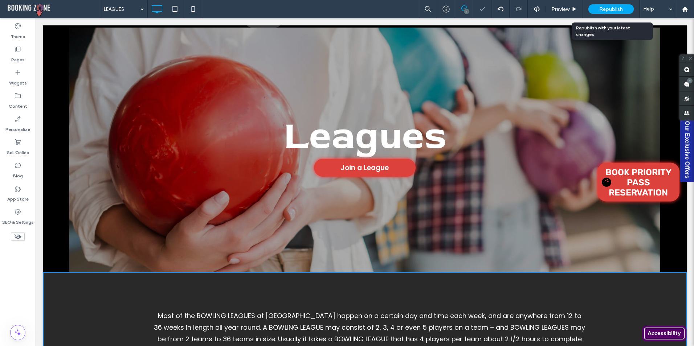
click at [605, 7] on span "Republish" at bounding box center [611, 9] width 24 height 6
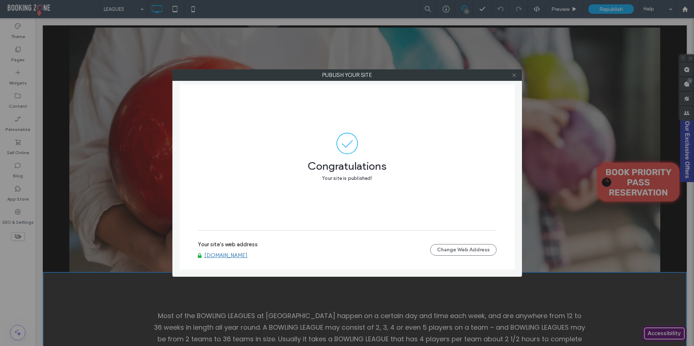
click at [516, 76] on icon at bounding box center [514, 75] width 5 height 5
